Goal: Information Seeking & Learning: Learn about a topic

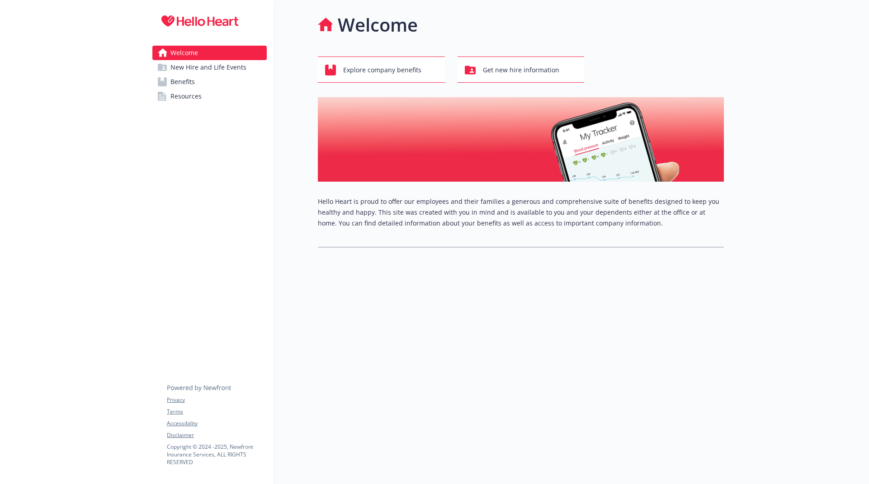
click at [776, 161] on div at bounding box center [796, 242] width 145 height 484
click at [190, 80] on span "Benefits" at bounding box center [182, 82] width 24 height 14
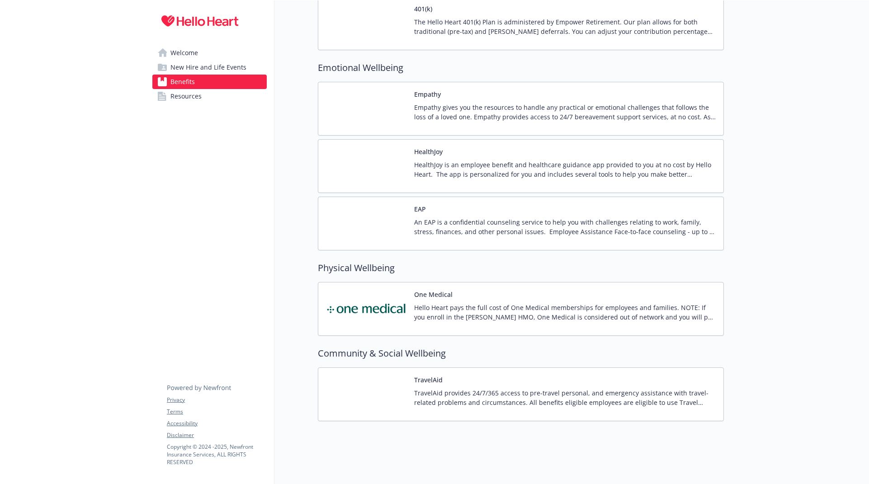
scroll to position [1278, 0]
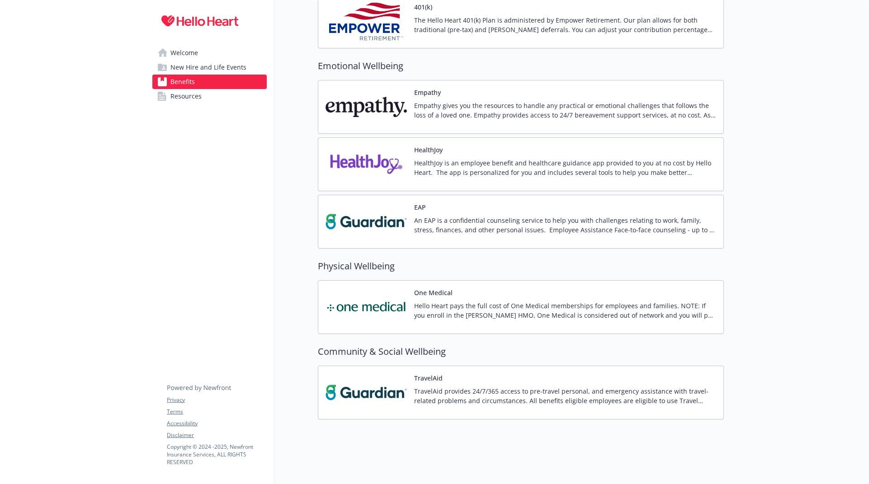
click at [611, 114] on p "Empathy gives you the resources to handle any practical or emotional challenges…" at bounding box center [565, 110] width 302 height 19
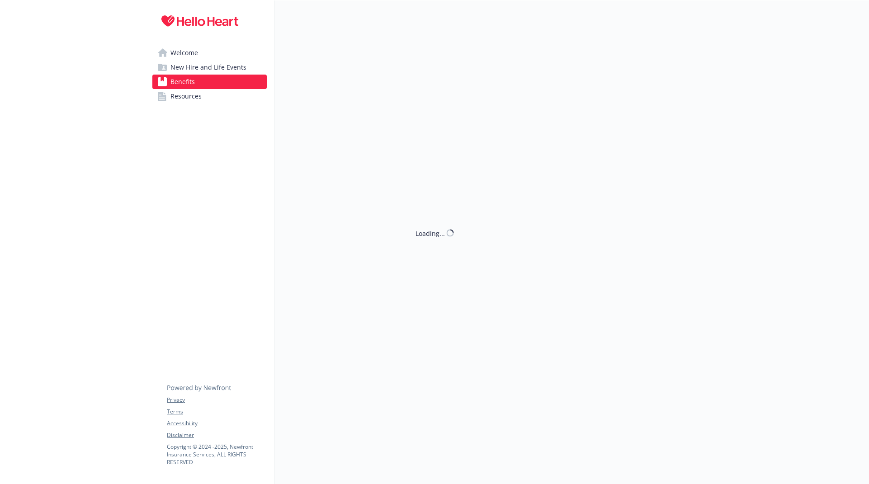
scroll to position [1278, 0]
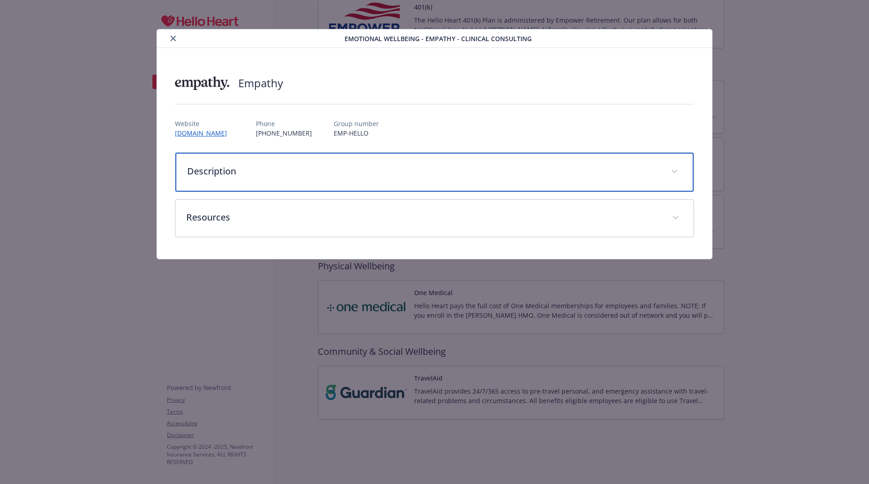
click at [601, 174] on p "Description" at bounding box center [423, 172] width 473 height 14
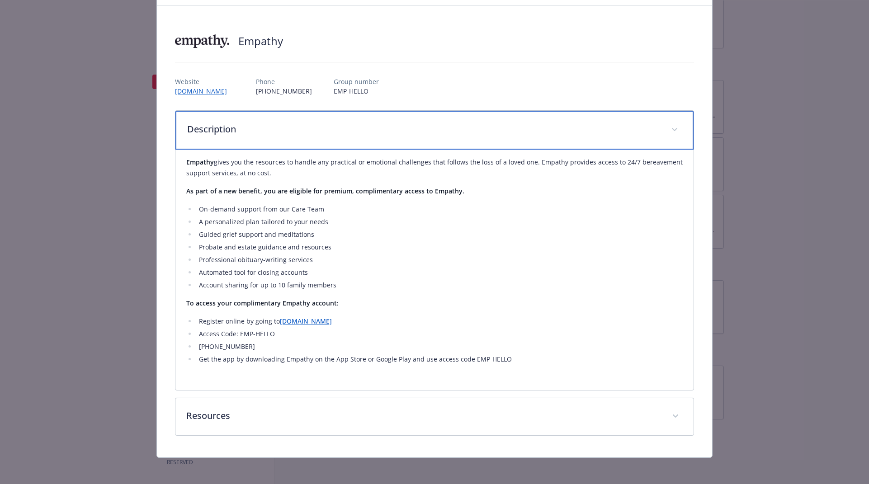
scroll to position [0, 0]
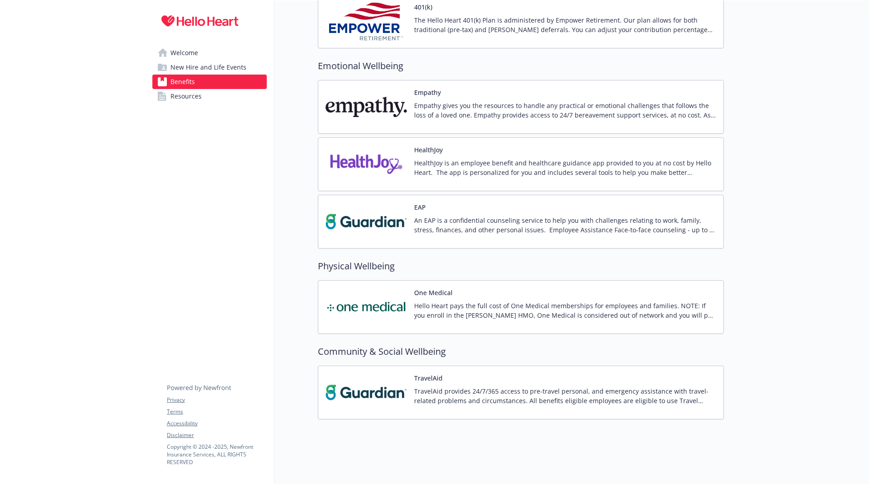
click at [678, 161] on p "HealthJoy is an employee benefit and healthcare guidance app provided to you at…" at bounding box center [565, 167] width 302 height 19
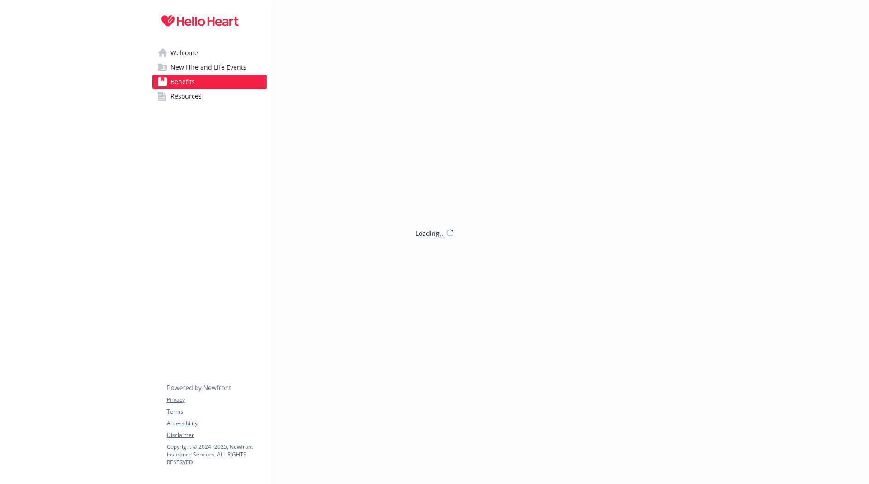
scroll to position [1278, 0]
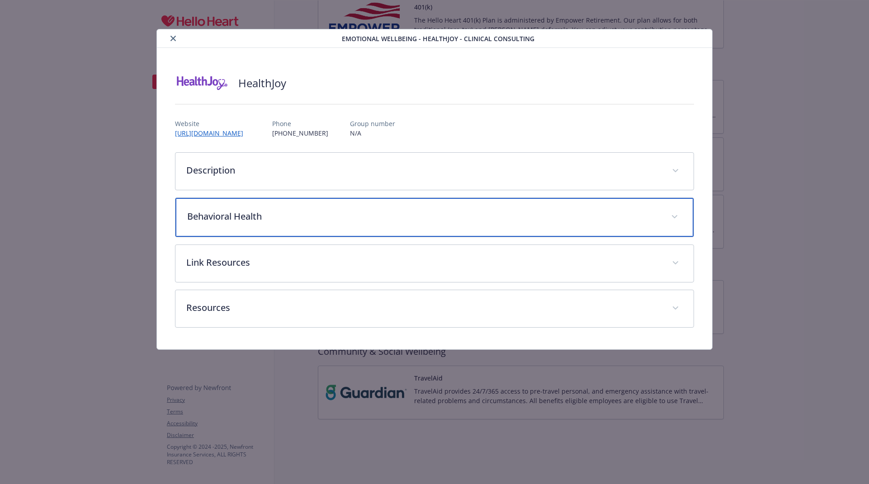
click at [374, 223] on div "Behavioral Health" at bounding box center [434, 217] width 518 height 39
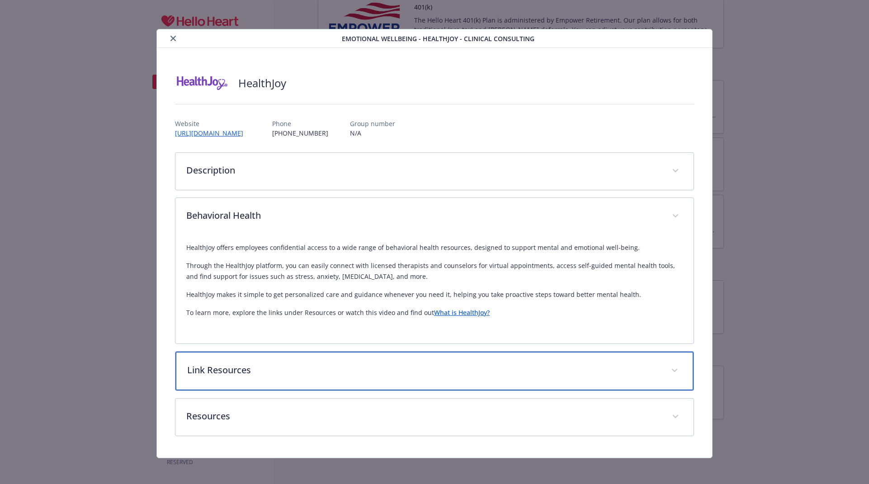
click at [624, 364] on p "Link Resources" at bounding box center [423, 371] width 473 height 14
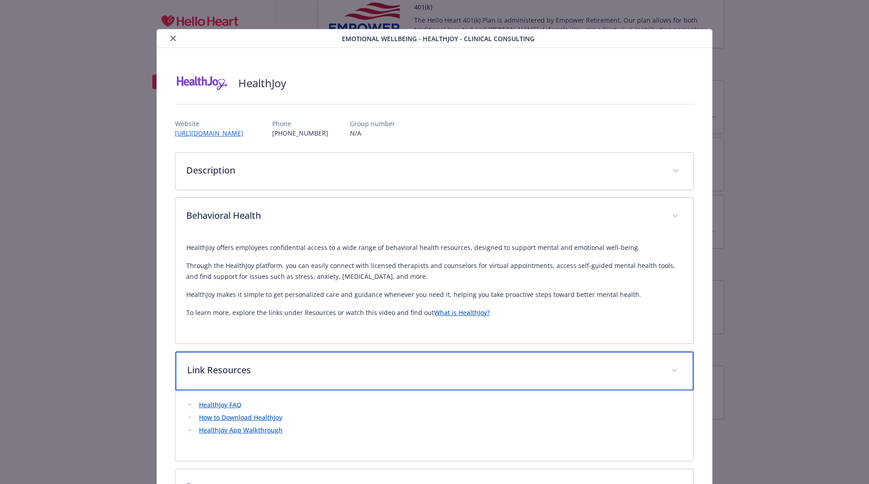
scroll to position [74, 0]
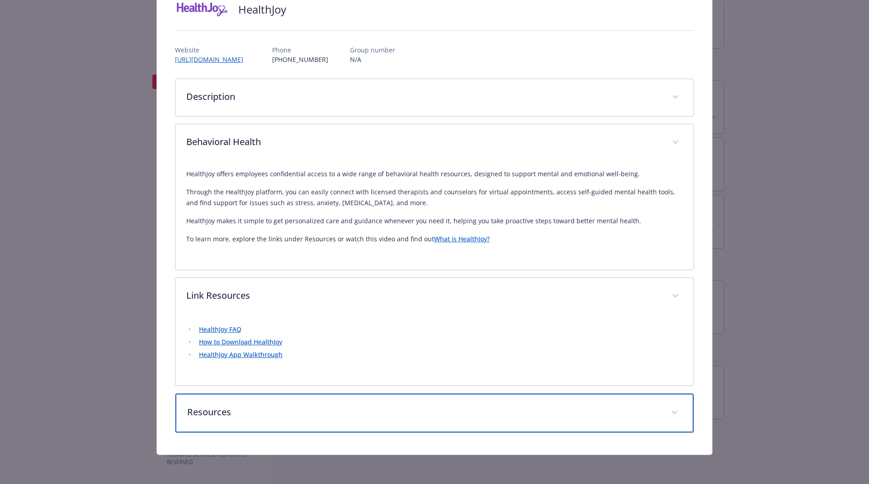
click at [613, 404] on div "Resources" at bounding box center [434, 413] width 518 height 39
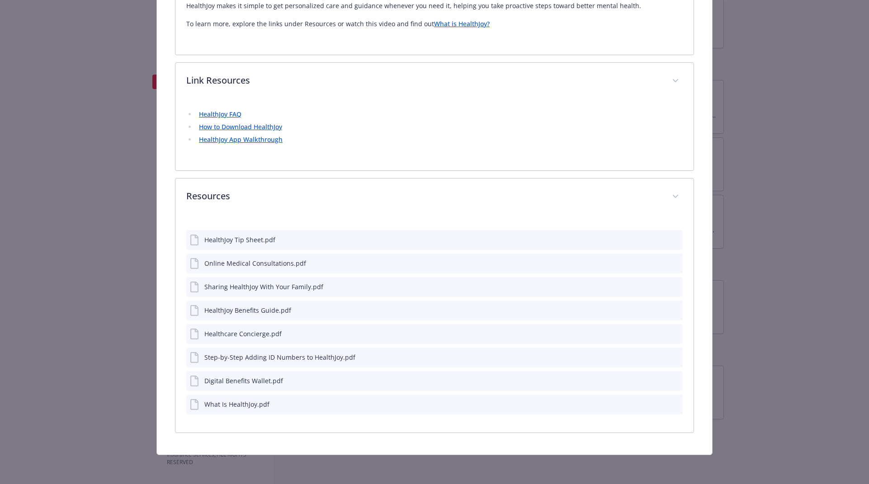
scroll to position [289, 0]
click at [301, 304] on div "HealthJoy Benefits Guide.pdf" at bounding box center [434, 311] width 497 height 20
click at [254, 307] on div "HealthJoy Benefits Guide.pdf" at bounding box center [247, 310] width 87 height 9
click at [225, 313] on div "HealthJoy Benefits Guide.pdf" at bounding box center [247, 310] width 87 height 9
click at [671, 309] on icon "preview file" at bounding box center [674, 310] width 8 height 6
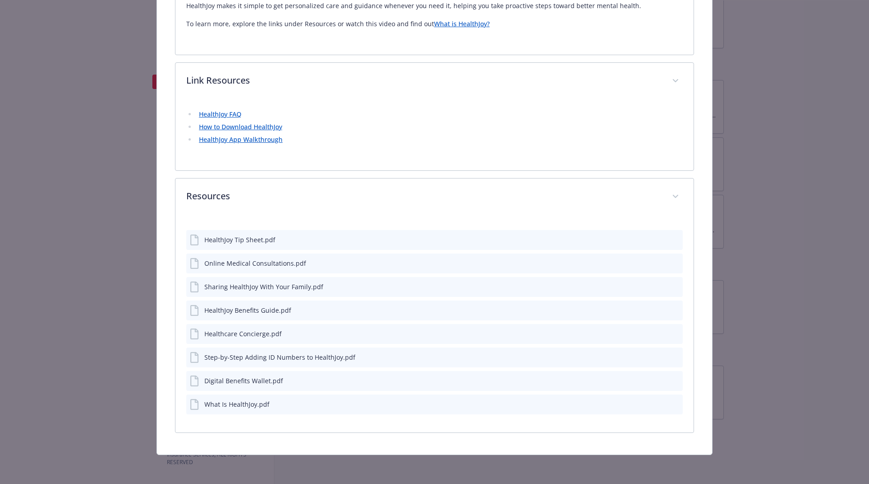
click at [670, 380] on icon "preview file" at bounding box center [674, 380] width 8 height 6
click at [671, 241] on icon "preview file" at bounding box center [674, 239] width 8 height 6
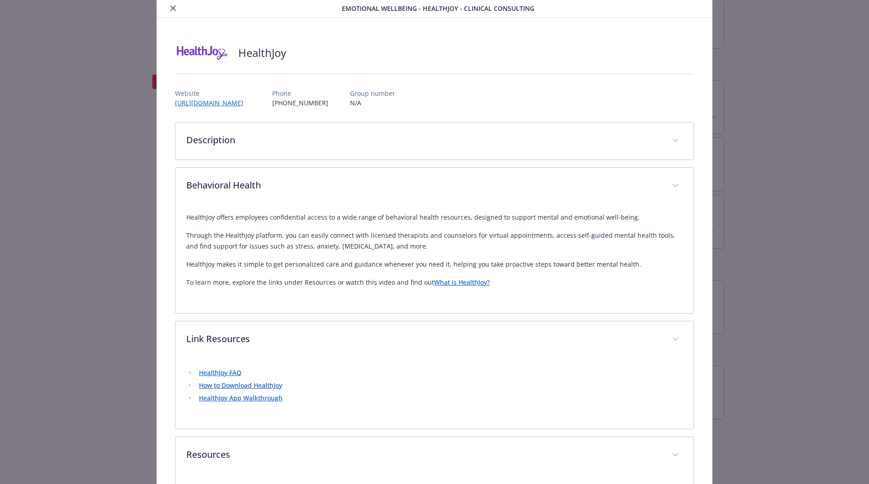
scroll to position [0, 0]
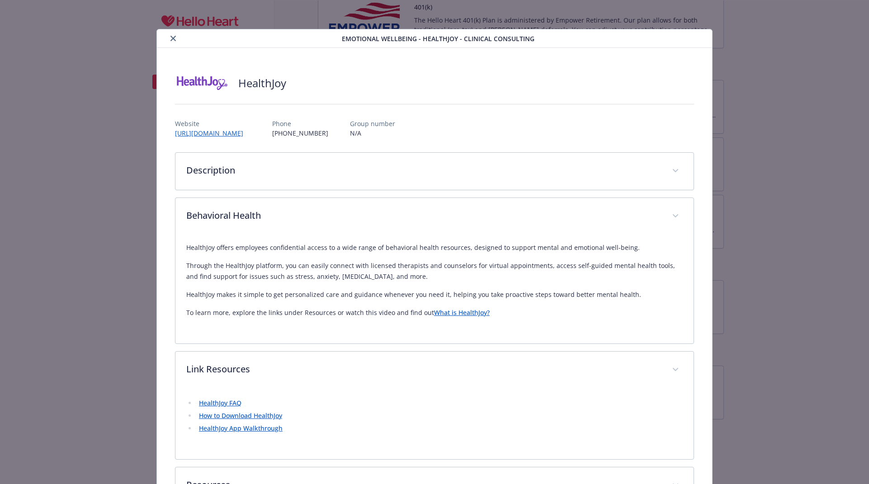
click at [173, 39] on icon "close" at bounding box center [172, 38] width 5 height 5
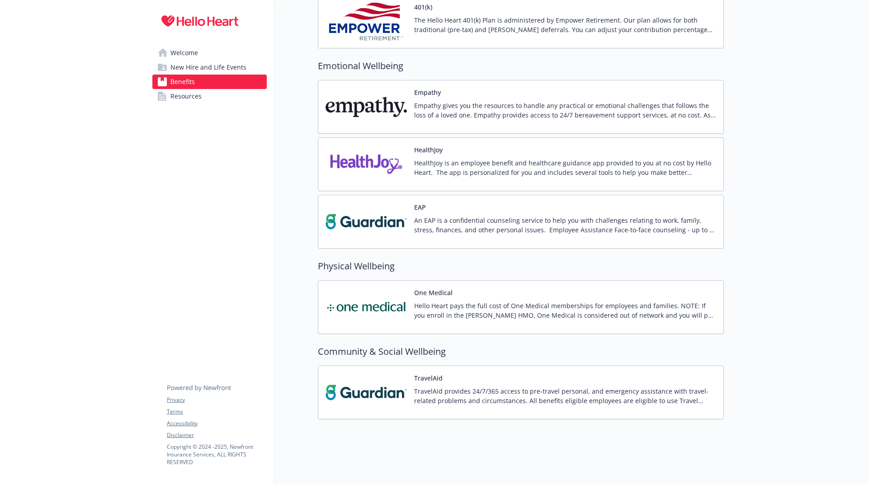
scroll to position [1281, 0]
click at [439, 311] on p "Hello Heart pays the full cost of One Medical memberships for employees and fam…" at bounding box center [565, 310] width 302 height 19
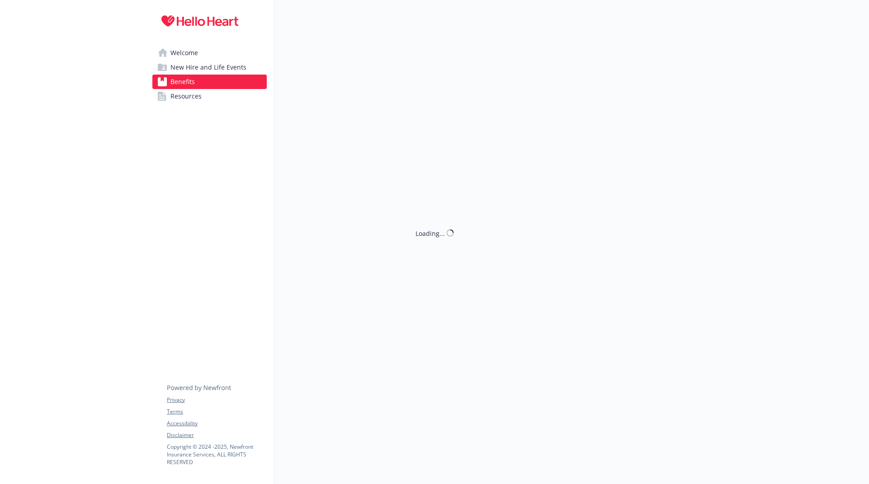
scroll to position [1279, 0]
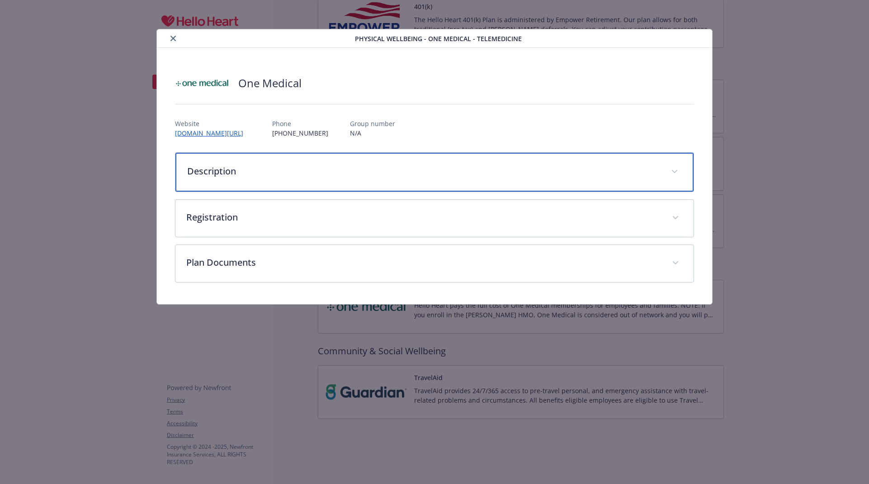
click at [321, 179] on div "Description" at bounding box center [434, 172] width 518 height 39
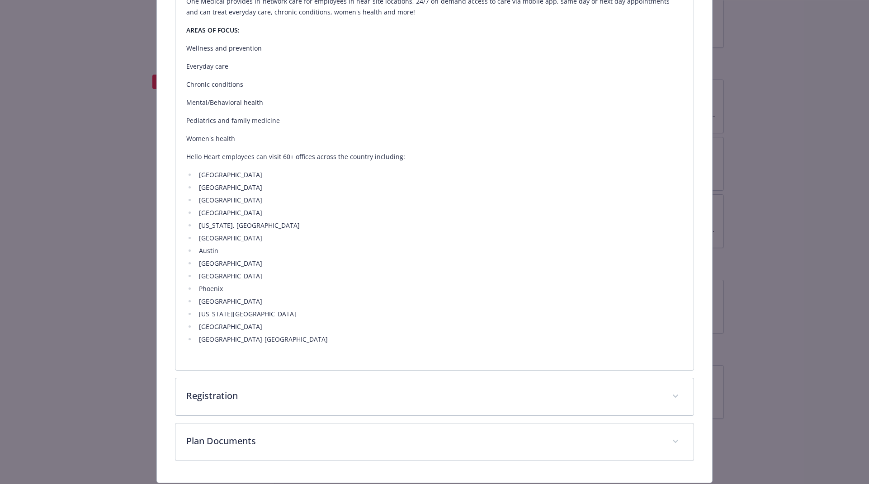
scroll to position [278, 0]
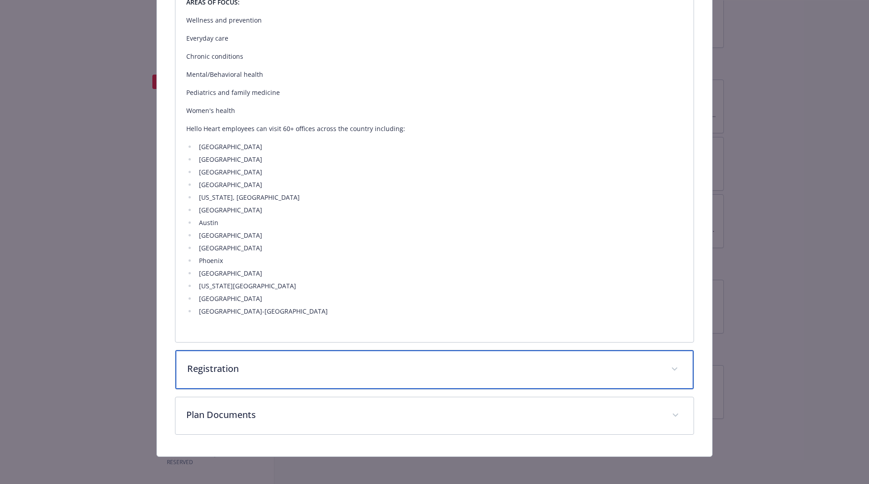
click at [449, 369] on p "Registration" at bounding box center [423, 369] width 473 height 14
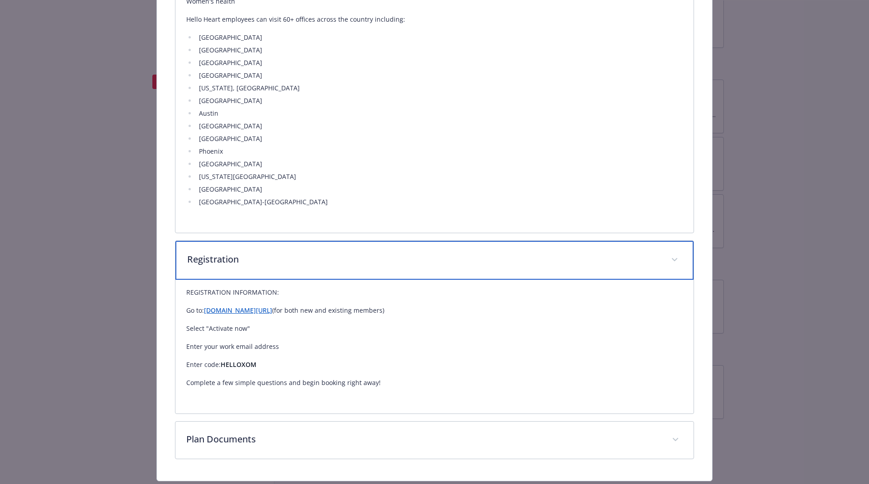
scroll to position [387, 0]
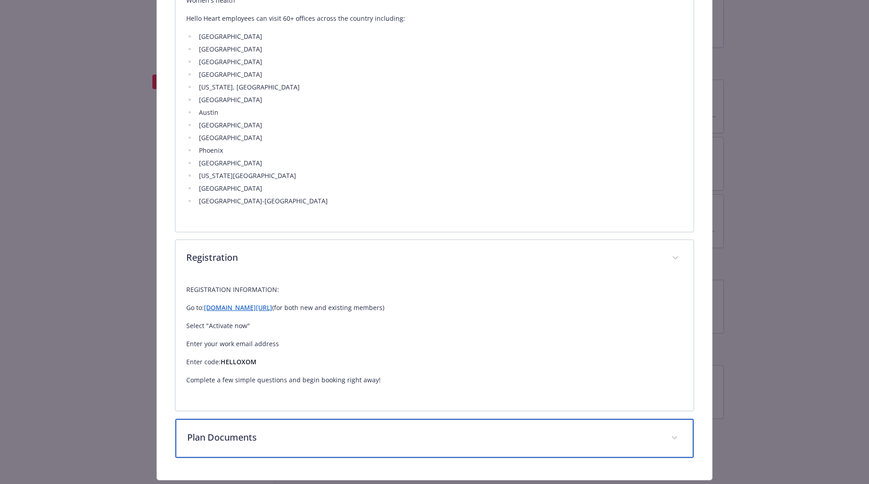
click at [435, 437] on p "Plan Documents" at bounding box center [423, 438] width 473 height 14
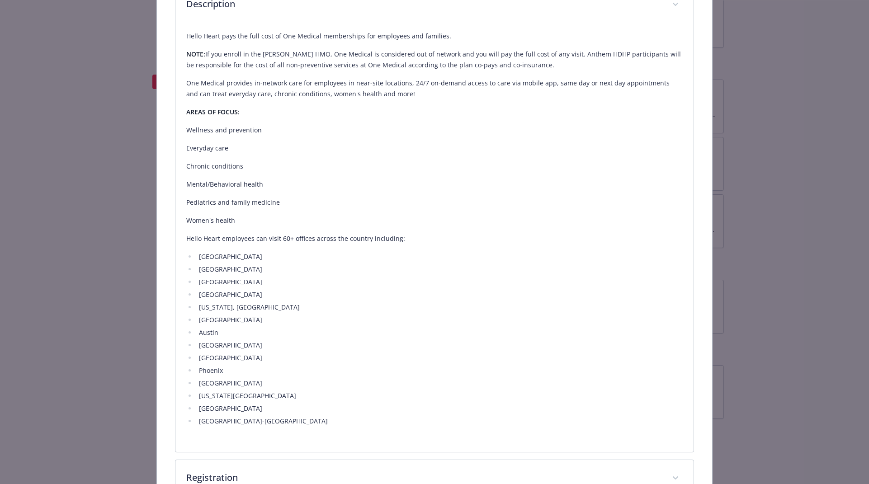
scroll to position [0, 0]
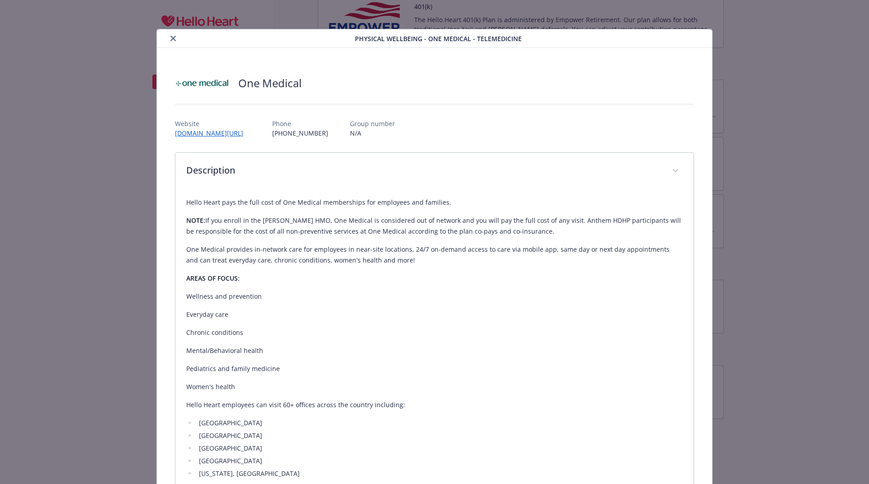
click at [170, 38] on icon "close" at bounding box center [172, 38] width 5 height 5
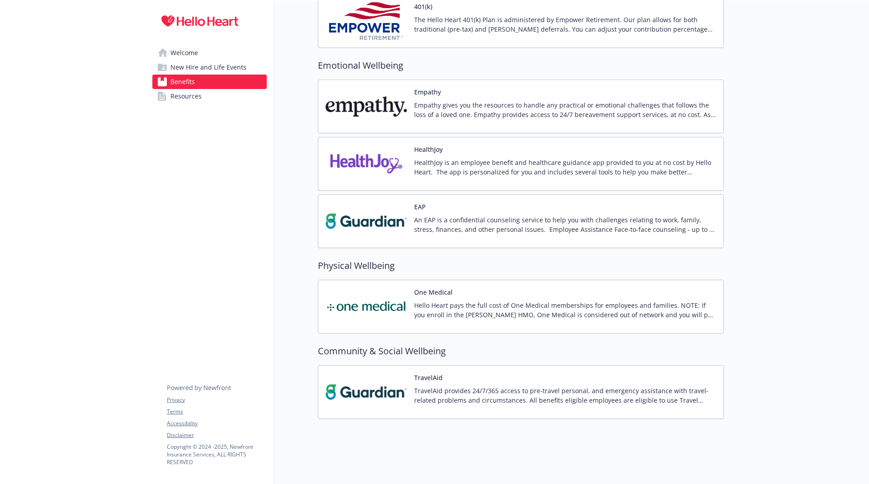
scroll to position [1286, 0]
drag, startPoint x: 170, startPoint y: 101, endPoint x: 192, endPoint y: 175, distance: 77.6
click at [170, 101] on span "Resources" at bounding box center [185, 96] width 31 height 14
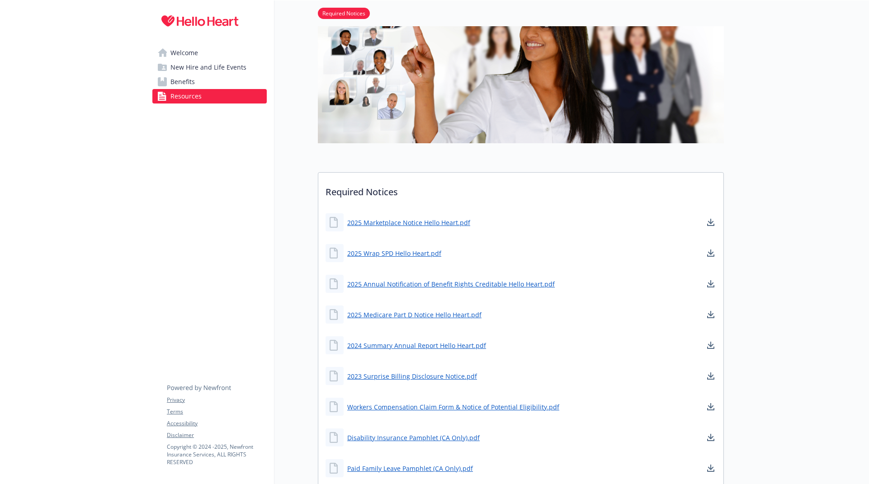
scroll to position [256, 0]
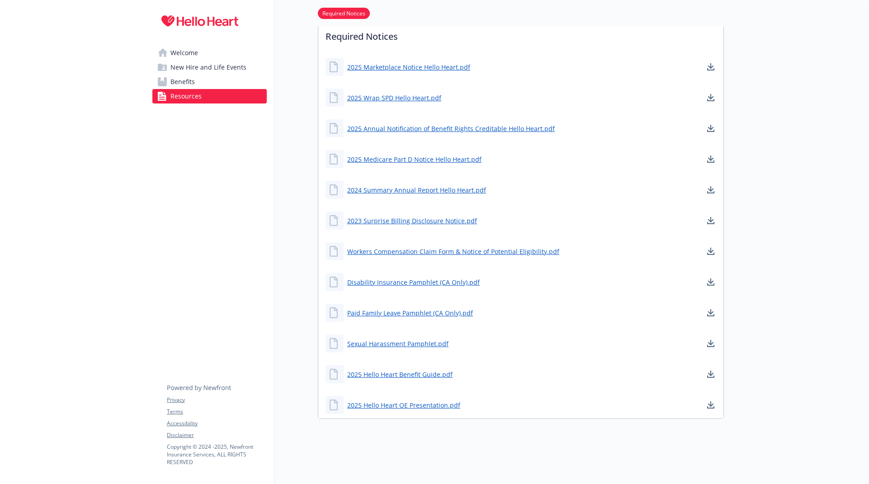
click at [180, 54] on span "Welcome" at bounding box center [184, 53] width 28 height 14
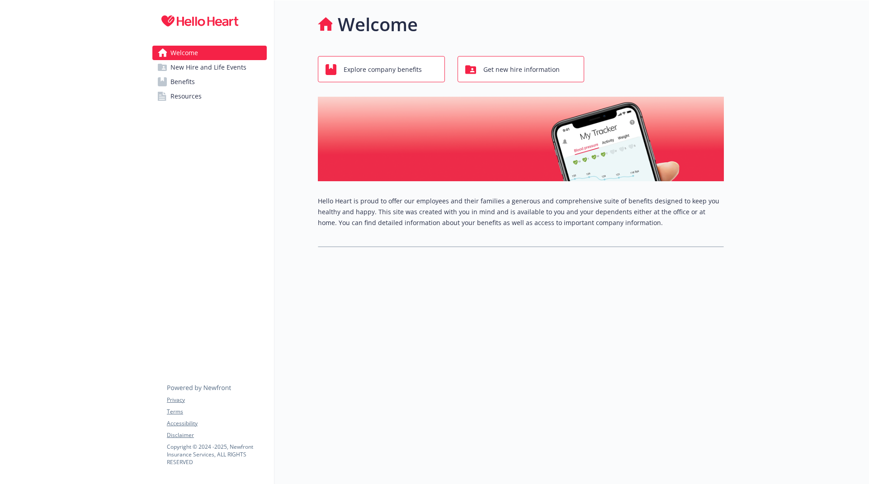
scroll to position [7, 0]
click at [196, 68] on span "New Hire and Life Events" at bounding box center [208, 67] width 76 height 14
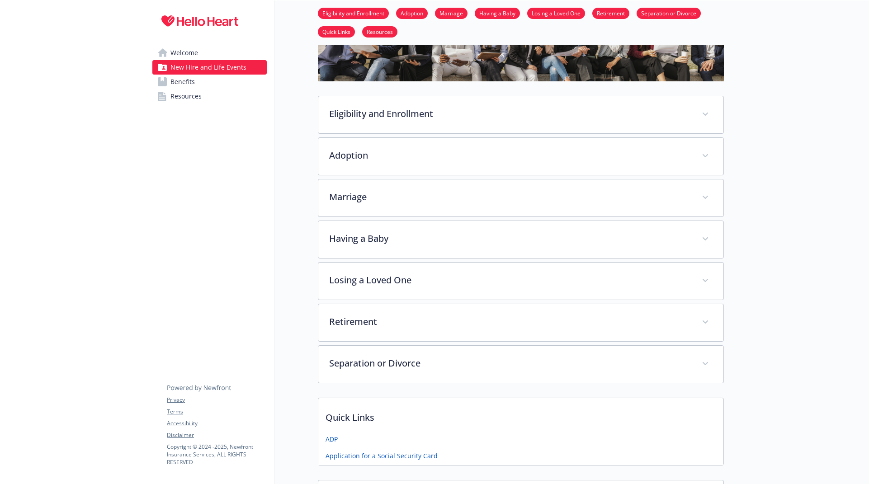
scroll to position [99, 0]
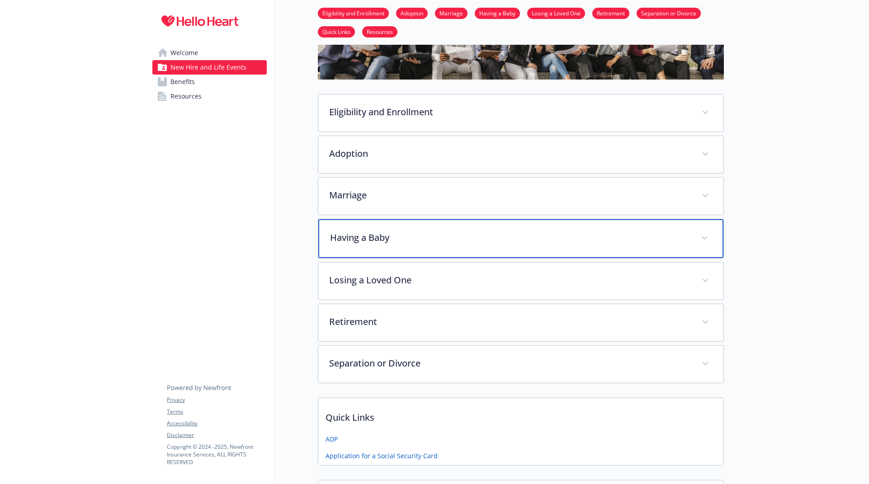
click at [699, 238] on span at bounding box center [704, 238] width 14 height 14
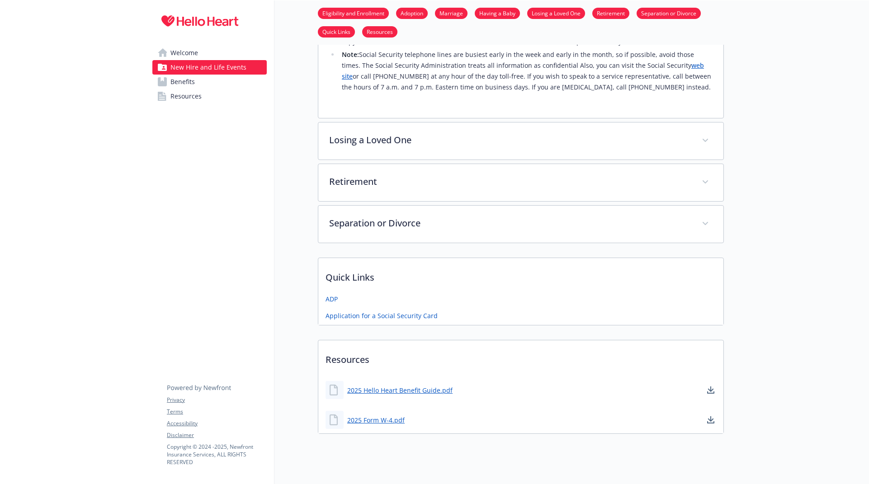
scroll to position [648, 2]
click at [195, 56] on span "Welcome" at bounding box center [184, 53] width 28 height 14
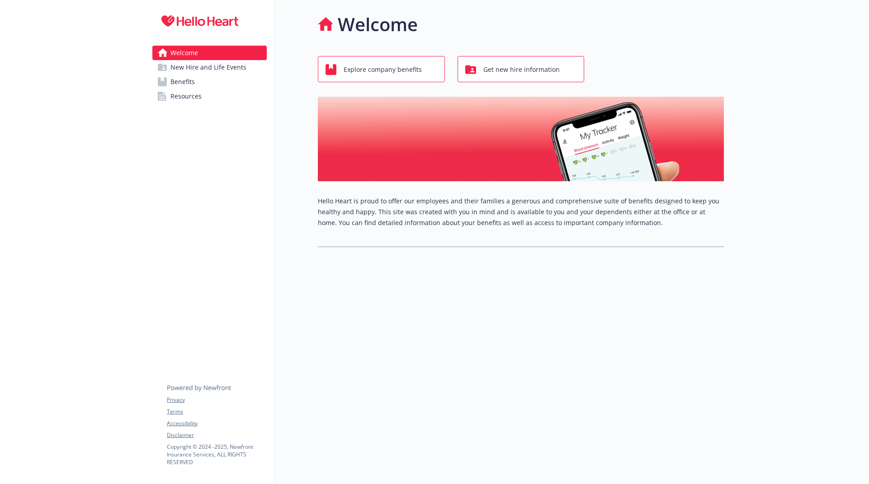
scroll to position [7, 2]
click at [416, 64] on span "Explore company benefits" at bounding box center [383, 69] width 78 height 17
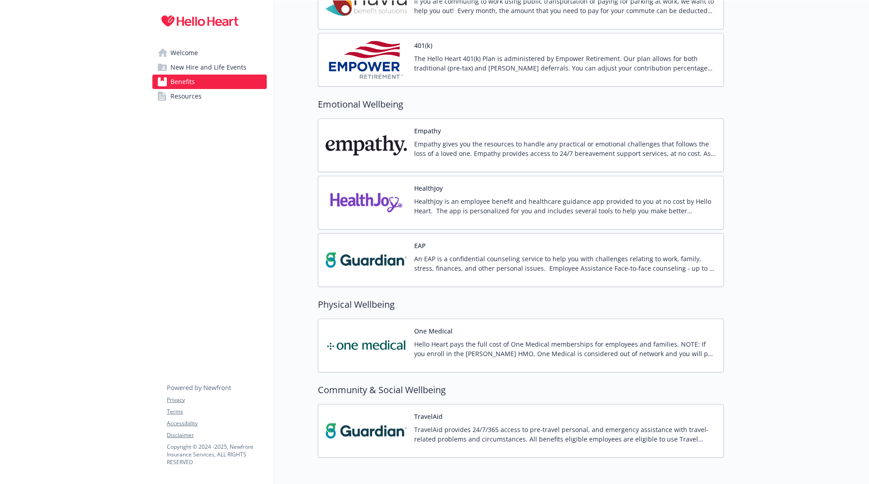
scroll to position [1286, 6]
